Goal: Transaction & Acquisition: Download file/media

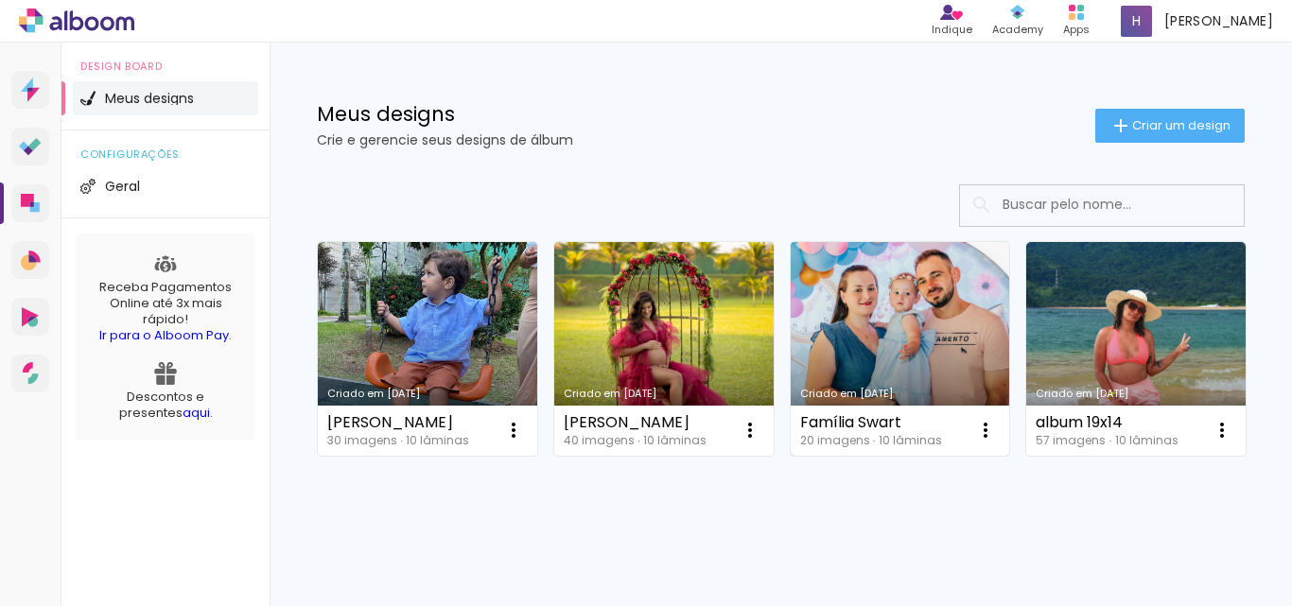
scroll to position [95, 0]
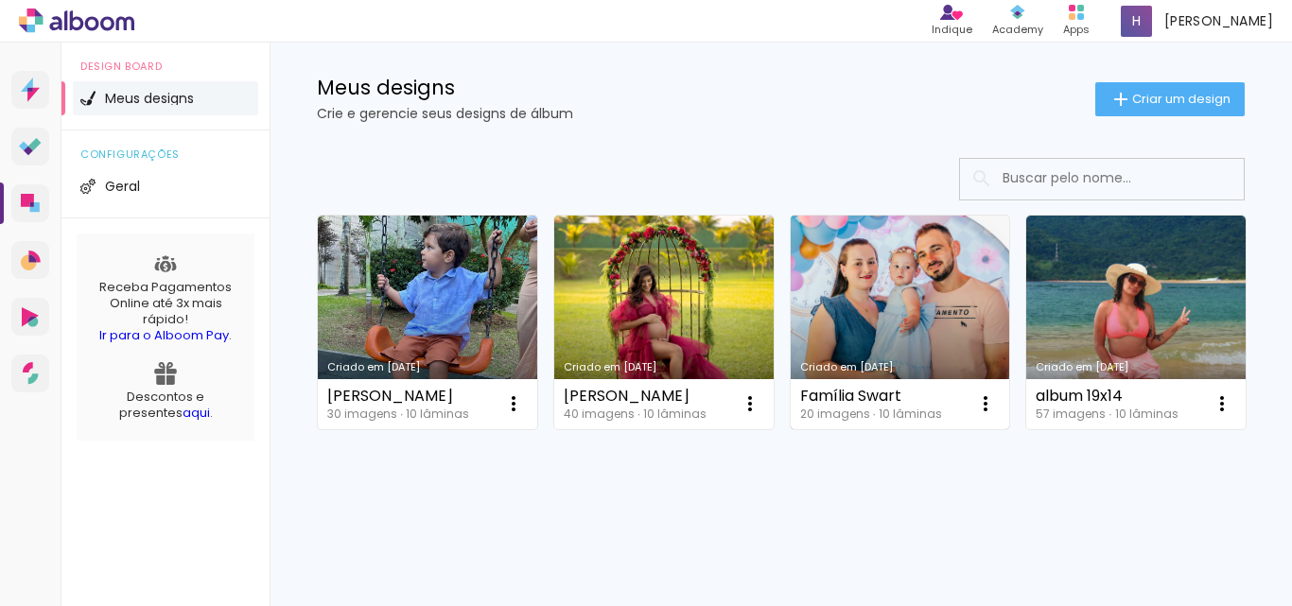
click at [847, 235] on link "Criado em [DATE]" at bounding box center [900, 323] width 219 height 214
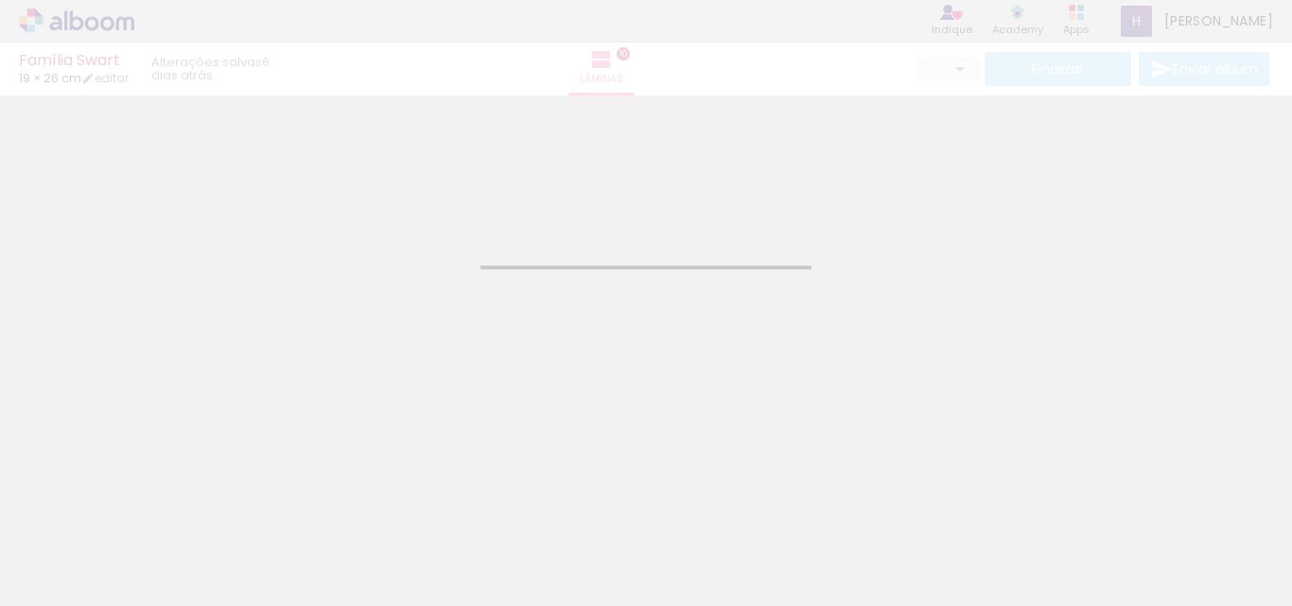
type input "JPG"
type input "Alta, 300 DPI"
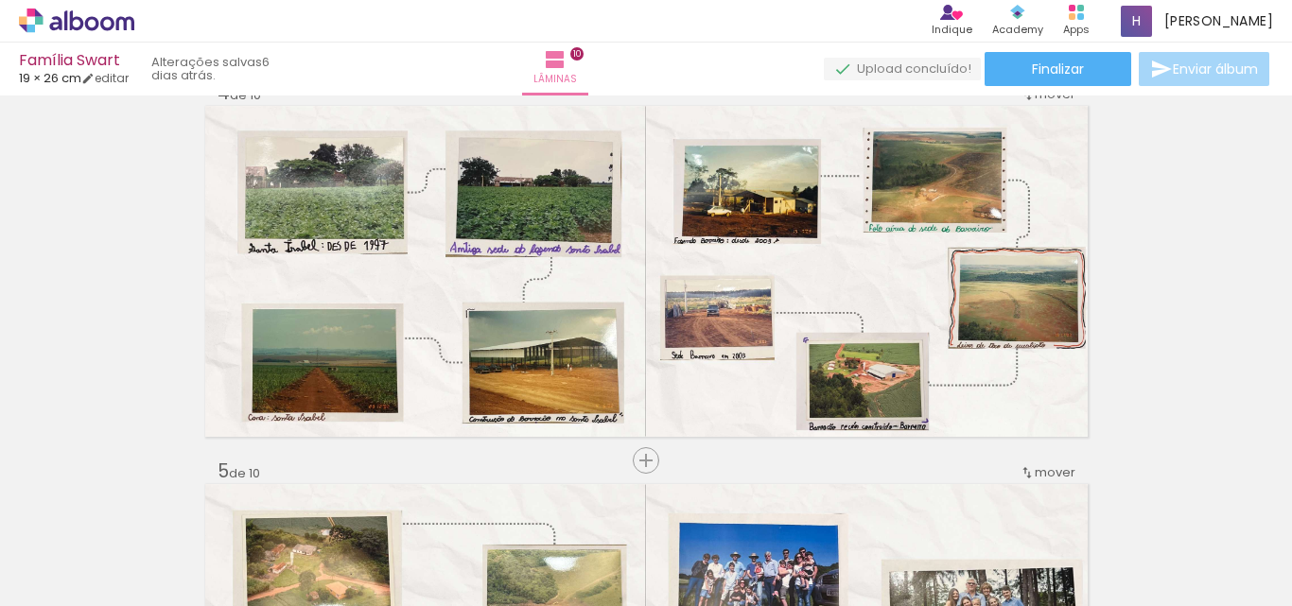
scroll to position [1214, 0]
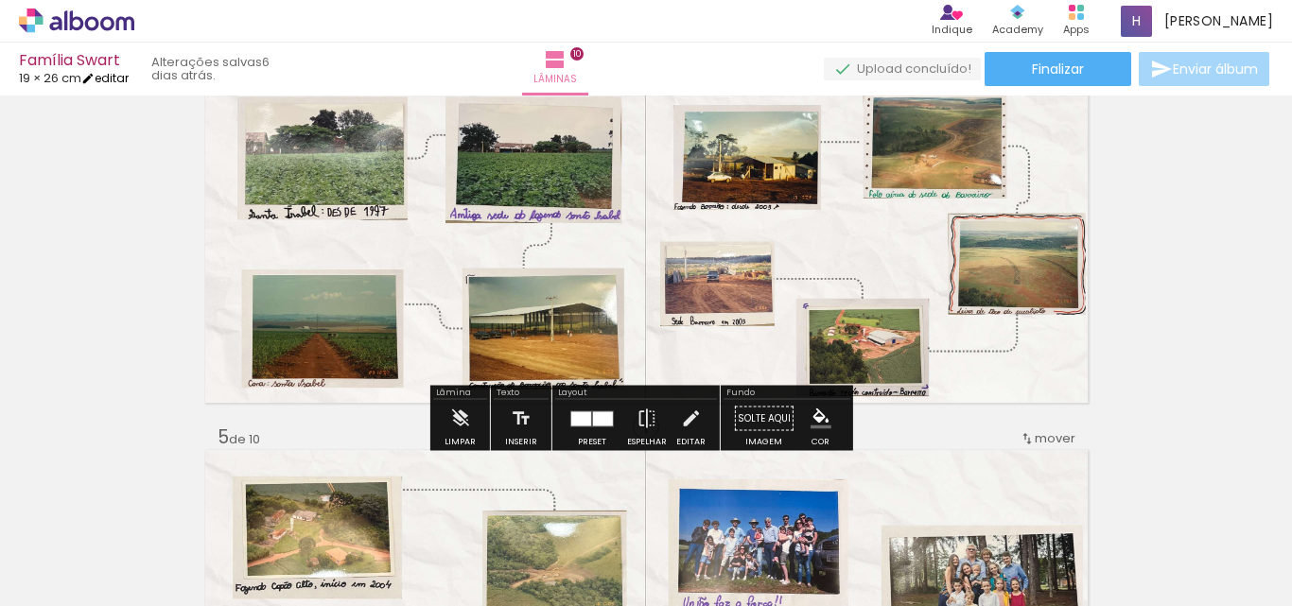
click at [119, 72] on link "editar" at bounding box center [104, 78] width 47 height 16
type input "1"
type input "19,5"
type input "52"
type input "0"
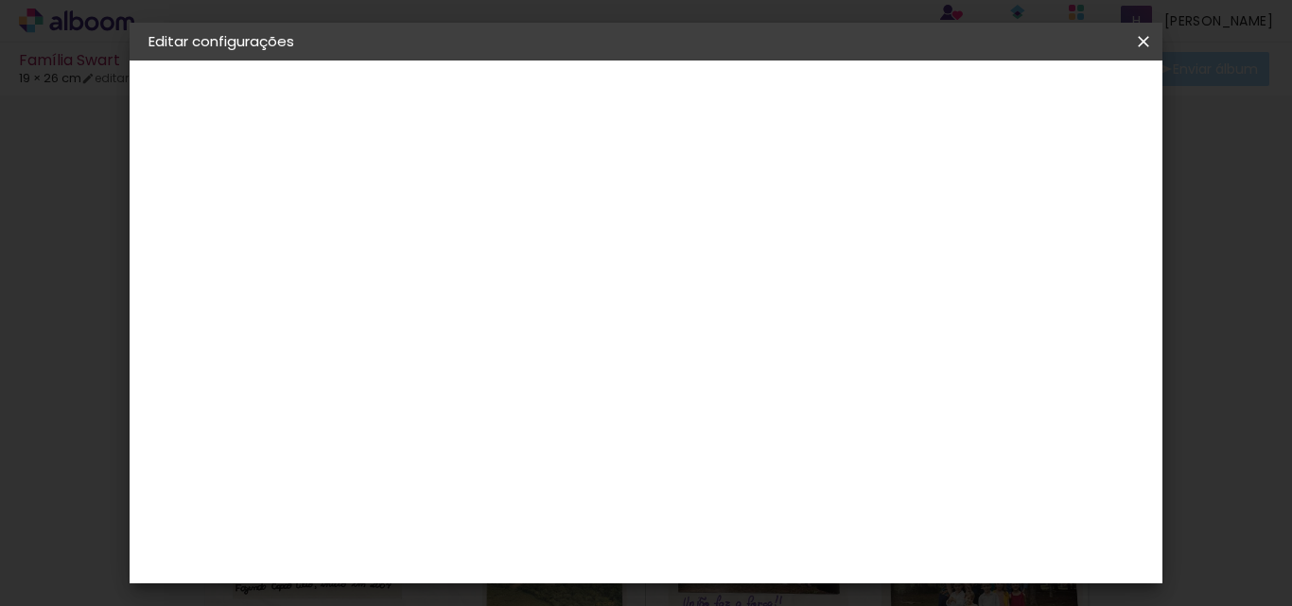
click at [885, 101] on span "Salvar configurações" at bounding box center [837, 107] width 96 height 26
click at [1141, 42] on iron-icon at bounding box center [1143, 41] width 23 height 19
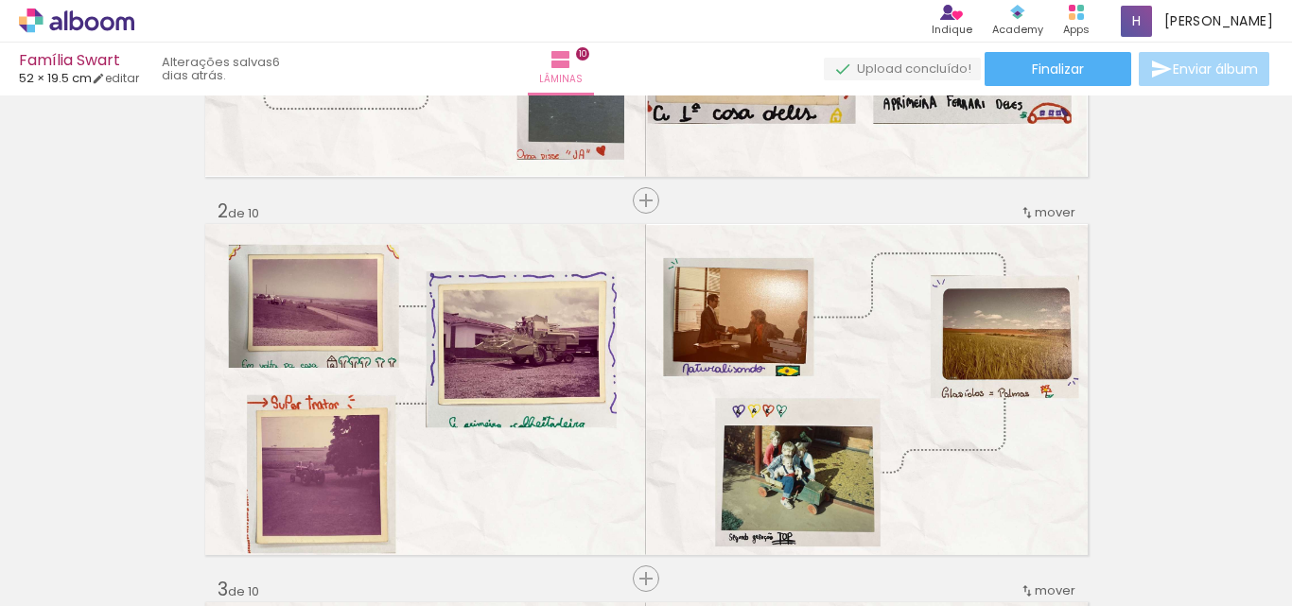
scroll to position [268, 0]
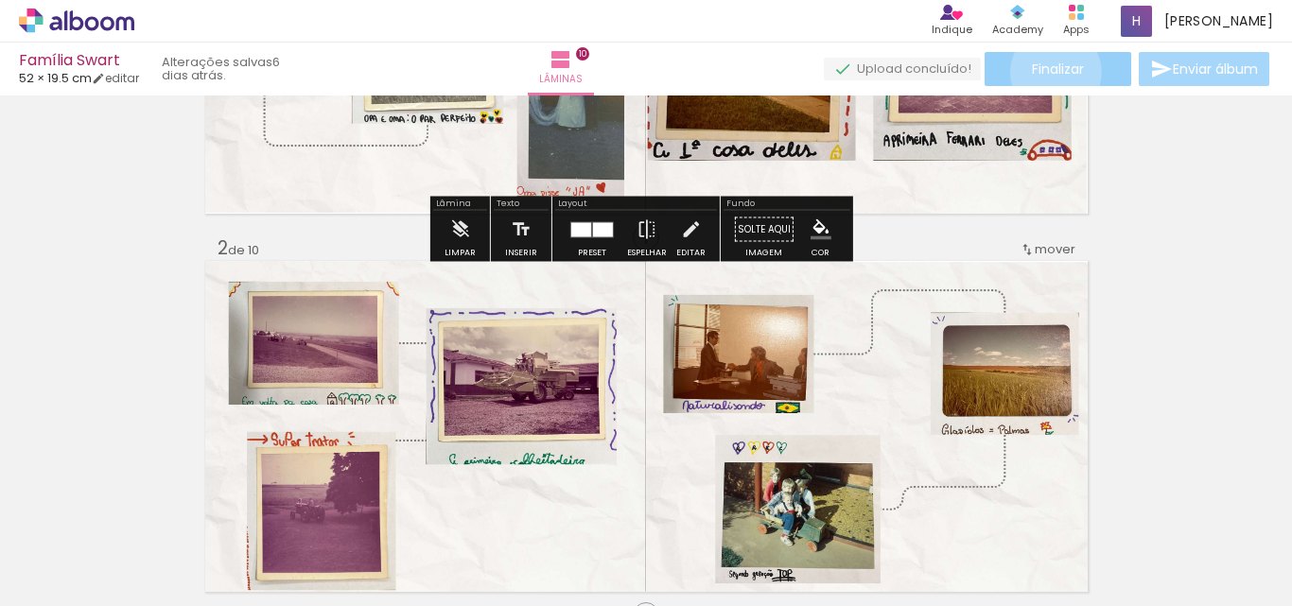
click at [1049, 72] on span "Finalizar" at bounding box center [1058, 68] width 52 height 13
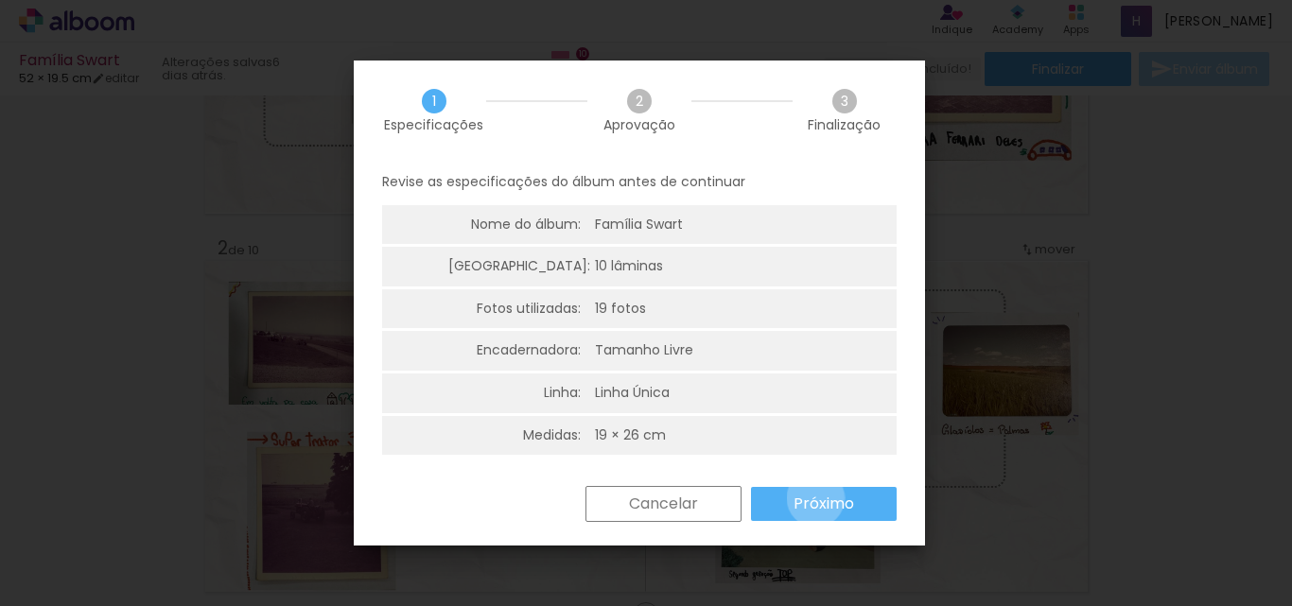
click at [0, 0] on slot "Próximo" at bounding box center [0, 0] width 0 height 0
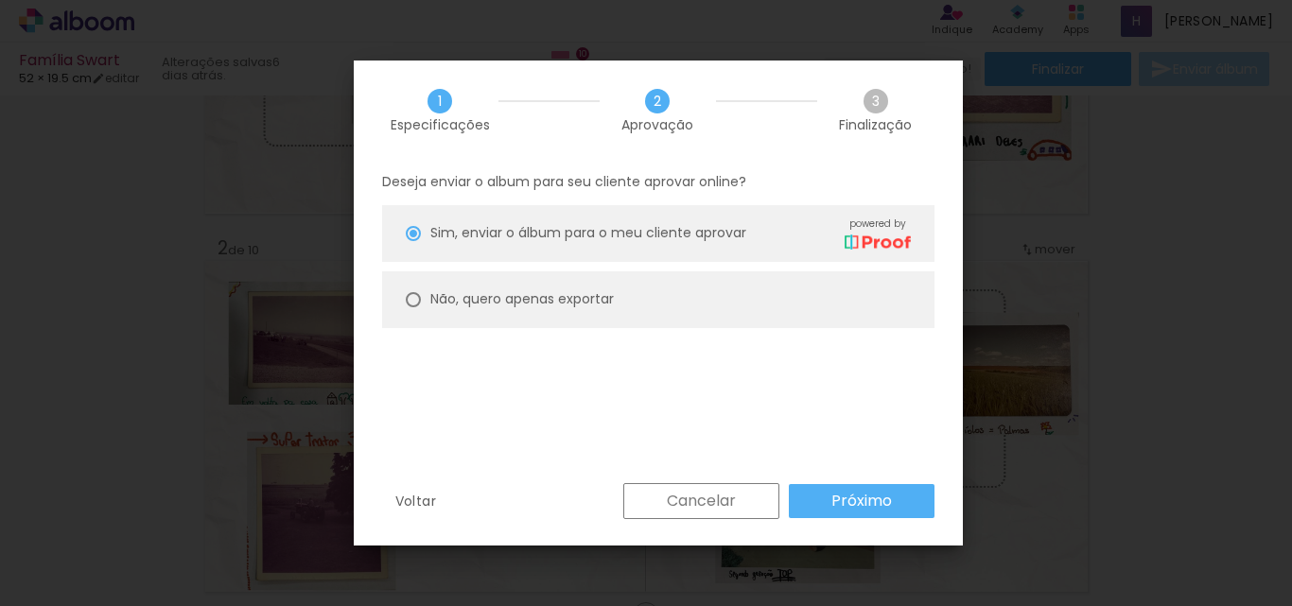
drag, startPoint x: 415, startPoint y: 296, endPoint x: 510, endPoint y: 370, distance: 120.0
click at [414, 299] on div at bounding box center [413, 299] width 15 height 15
type paper-radio-button "on"
click at [0, 0] on slot "Próximo" at bounding box center [0, 0] width 0 height 0
type input "Alta, 300 DPI"
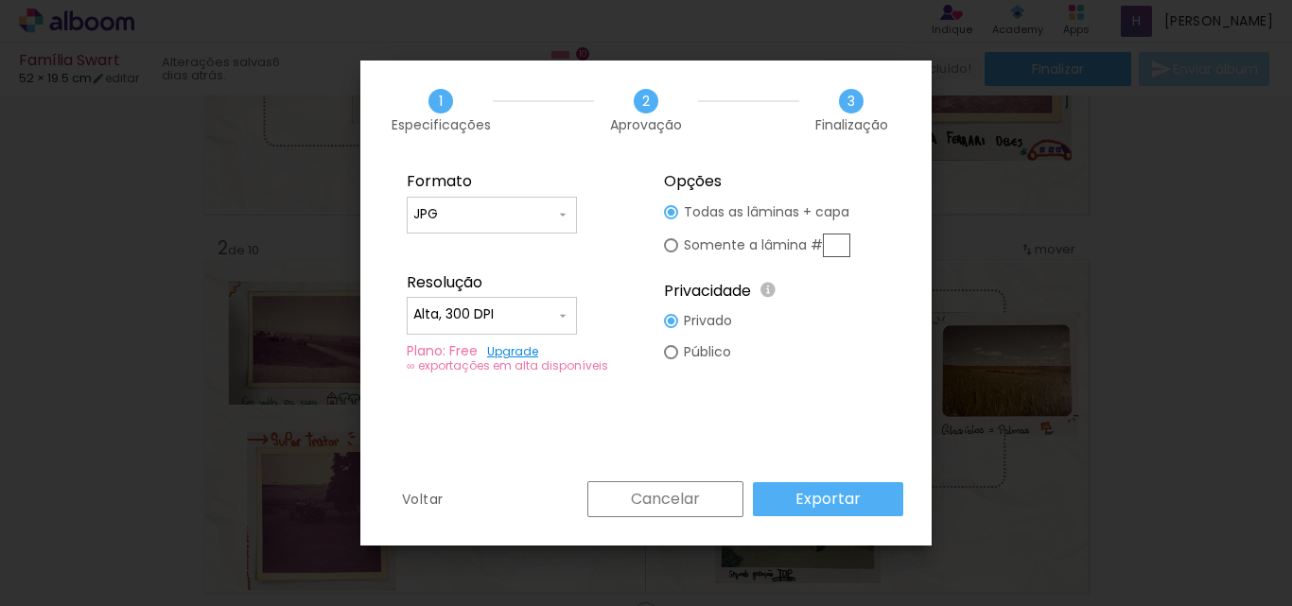
click at [524, 220] on input "JPG" at bounding box center [484, 214] width 142 height 19
click at [469, 246] on paper-item "PDF" at bounding box center [492, 250] width 170 height 38
type input "PDF"
click at [0, 0] on slot "Exportar" at bounding box center [0, 0] width 0 height 0
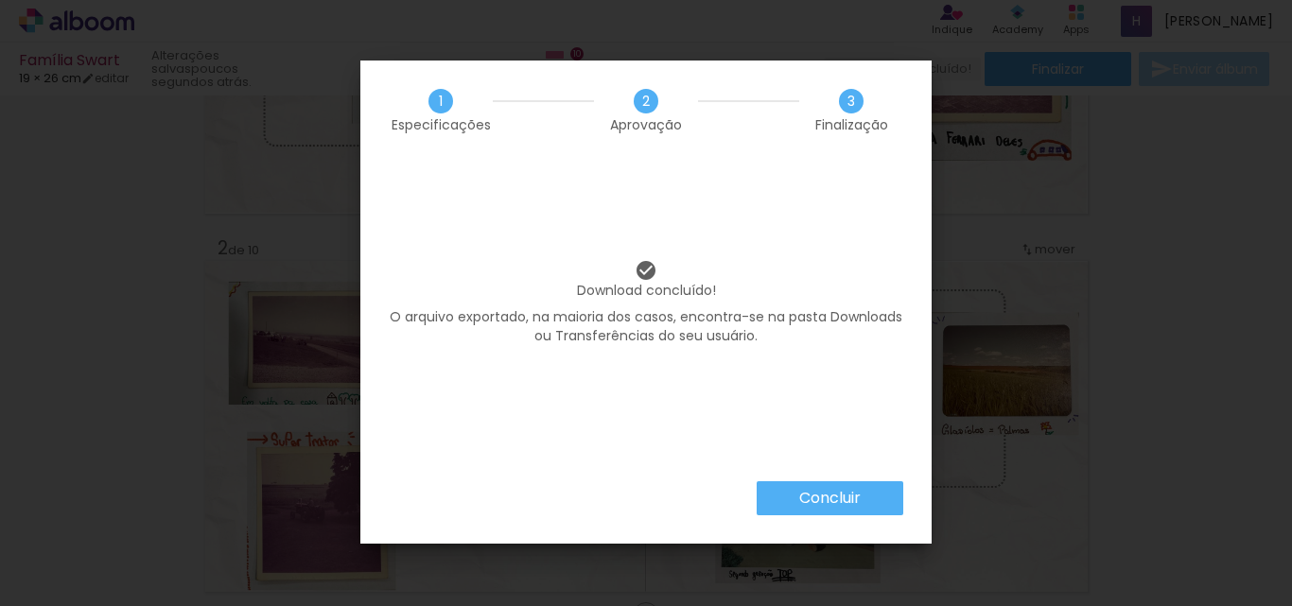
click at [844, 483] on paper-button "Concluir" at bounding box center [830, 498] width 147 height 34
